Goal: Find specific page/section

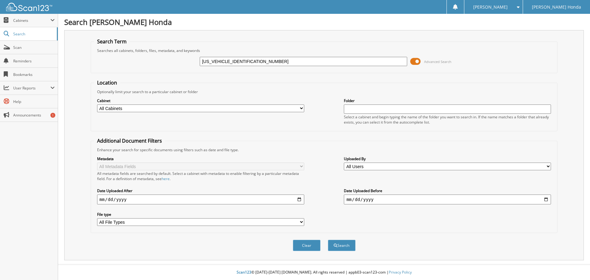
type input "WA1AXBF79ND012903"
click at [328, 240] on button "Search" at bounding box center [342, 245] width 28 height 11
type input "231912"
click at [328, 240] on button "Search" at bounding box center [342, 245] width 28 height 11
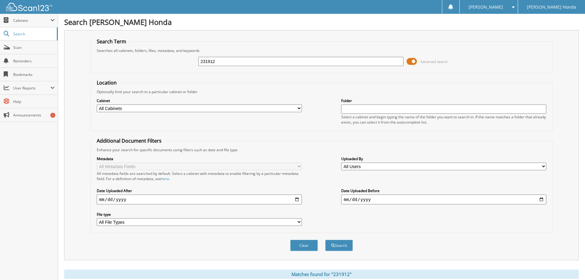
scroll to position [88, 0]
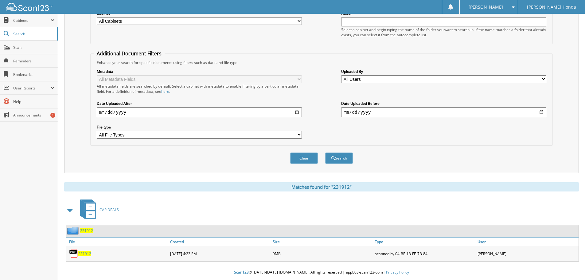
click at [83, 255] on span "231912" at bounding box center [84, 253] width 13 height 5
